Goal: Complete application form

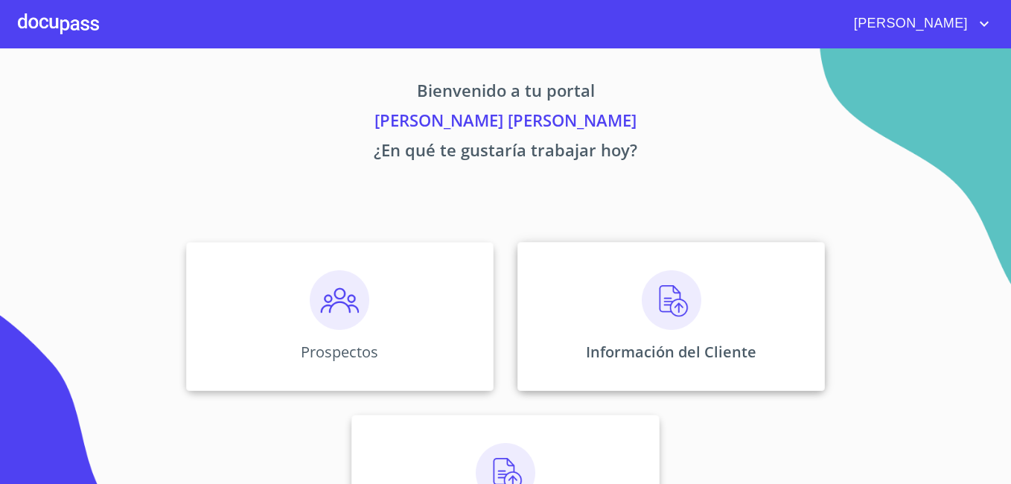
click at [642, 287] on img at bounding box center [672, 300] width 60 height 60
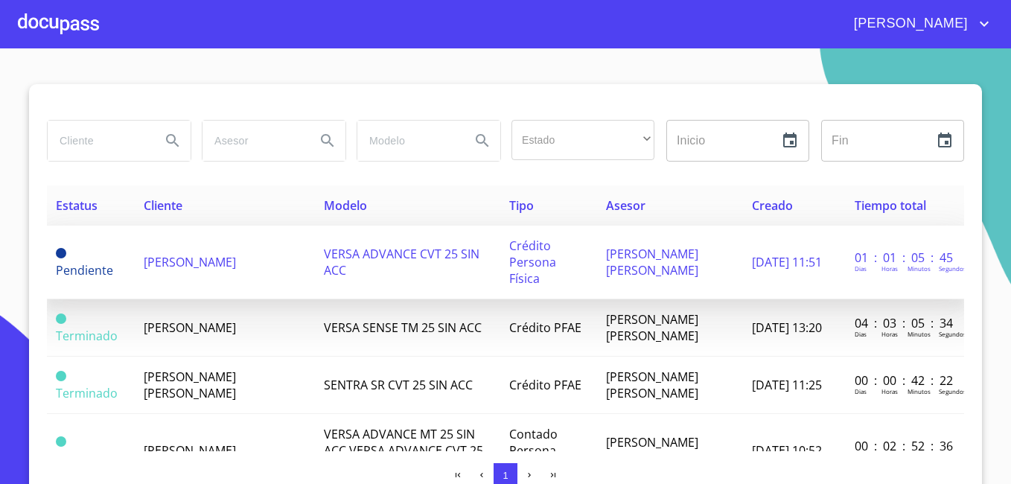
click at [170, 254] on span "[PERSON_NAME]" at bounding box center [190, 262] width 92 height 16
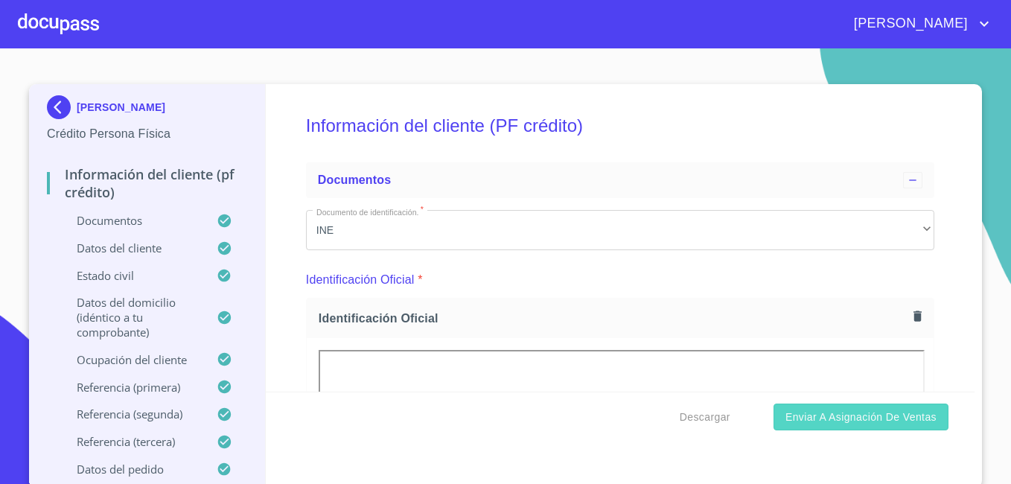
click at [844, 421] on span "Enviar a Asignación de Ventas" at bounding box center [860, 417] width 151 height 19
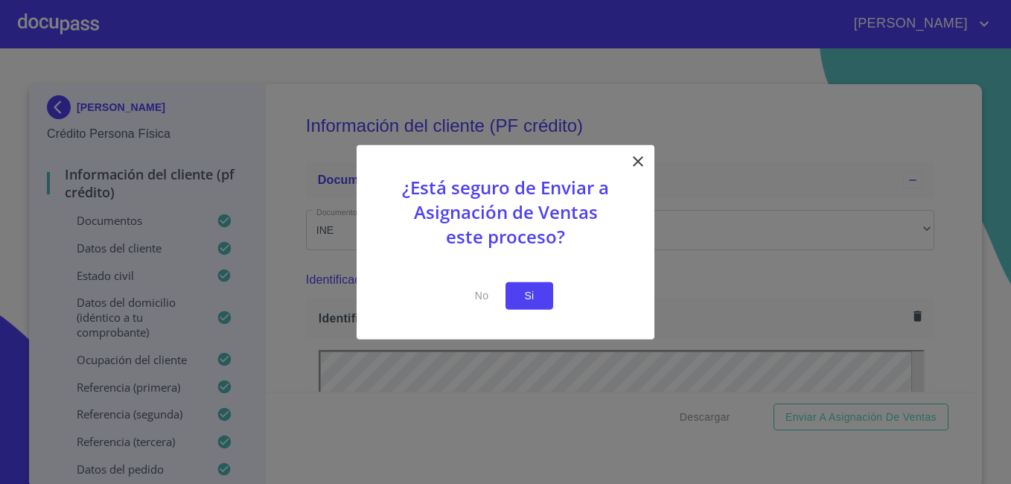
click at [529, 293] on span "Si" at bounding box center [529, 296] width 24 height 19
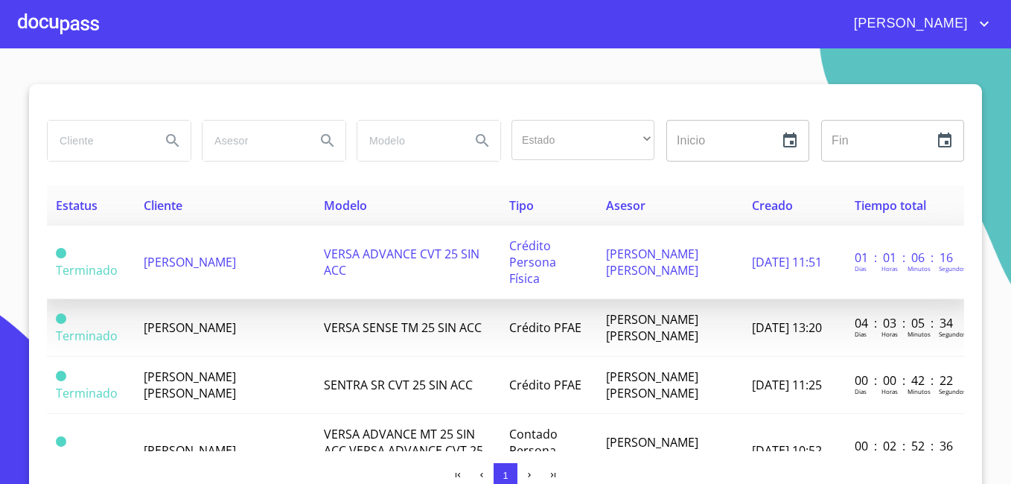
click at [170, 256] on span "[PERSON_NAME]" at bounding box center [190, 262] width 92 height 16
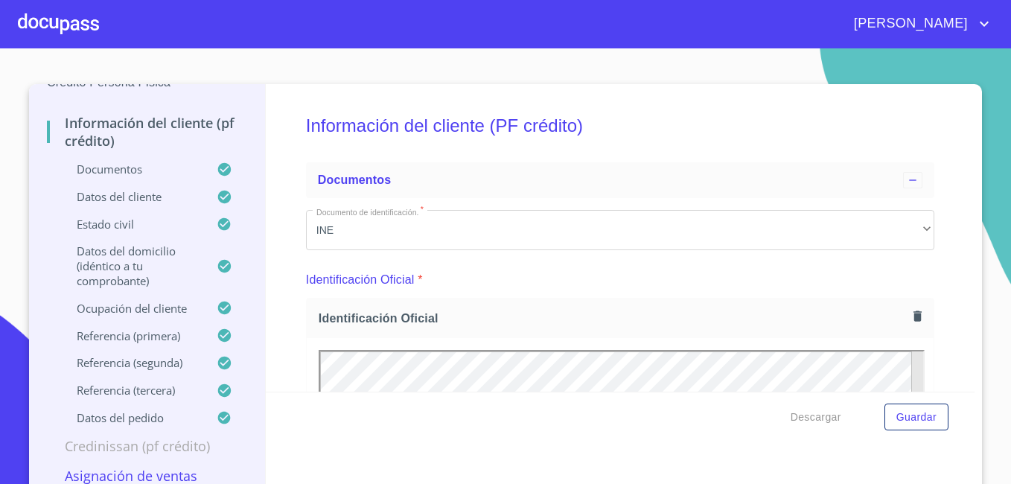
click at [974, 67] on section "[PERSON_NAME] Persona Física Información del cliente (PF crédito) Documentos Da…" at bounding box center [505, 265] width 1011 height 435
